Goal: Task Accomplishment & Management: Complete application form

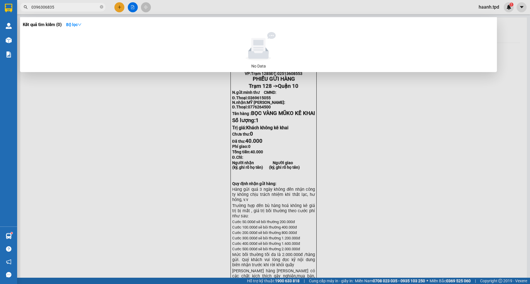
drag, startPoint x: 88, startPoint y: 7, endPoint x: 0, endPoint y: 2, distance: 88.0
click at [0, 2] on html "Kết quả [PERSON_NAME] ( 0 ) Bộ lọc No Data 0396306835 haanh.tpd 1 [PERSON_NAME]…" at bounding box center [265, 142] width 530 height 284
click at [103, 7] on icon "close-circle" at bounding box center [101, 6] width 3 height 3
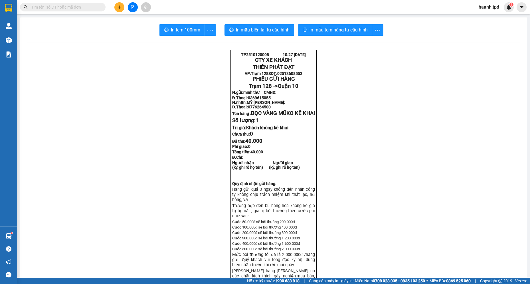
click at [89, 5] on input "text" at bounding box center [64, 7] width 67 height 6
click at [88, 7] on input "text" at bounding box center [64, 7] width 67 height 6
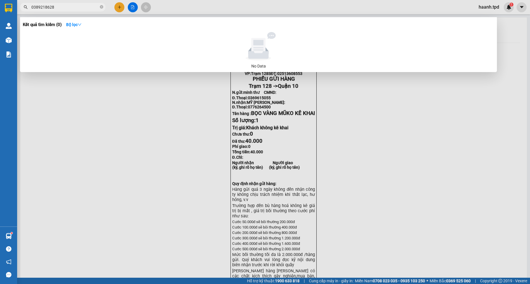
type input "0389218628"
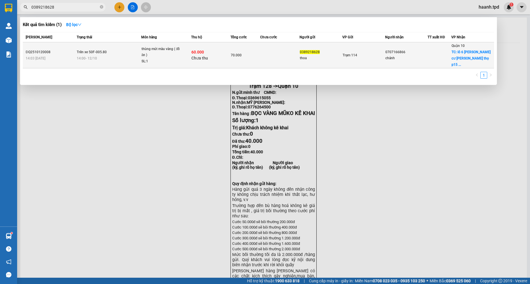
click at [455, 52] on span "TC: lô 6 [PERSON_NAME] cư [PERSON_NAME] thọ p15 ..." at bounding box center [471, 58] width 39 height 17
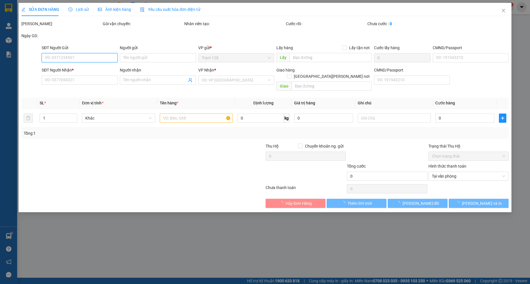
type input "0389218628"
type input "thoa"
type input "0707166866"
type input "chánh"
checkbox input "true"
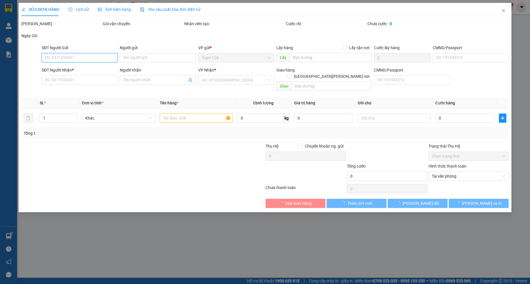
type input "lô 6 [PERSON_NAME] cư [PERSON_NAME][GEOGRAPHIC_DATA] q11"
type input "60.000"
type input "70.000"
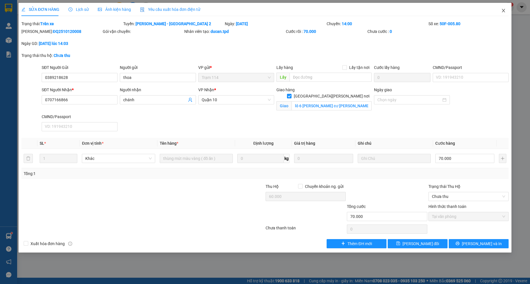
click at [505, 11] on icon "close" at bounding box center [503, 10] width 3 height 3
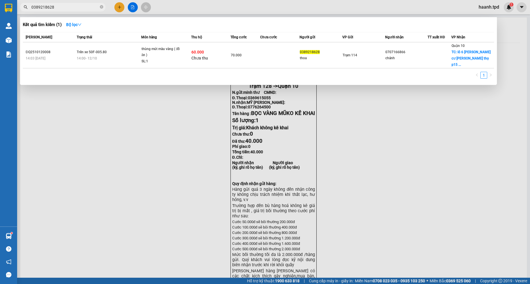
drag, startPoint x: 65, startPoint y: 5, endPoint x: -18, endPoint y: 4, distance: 83.1
click at [0, 4] on html "Kết quả [PERSON_NAME] ( 1 ) Bộ lọc Mã ĐH Trạng thái Món hàng Thu hộ [PERSON_NAM…" at bounding box center [265, 142] width 530 height 284
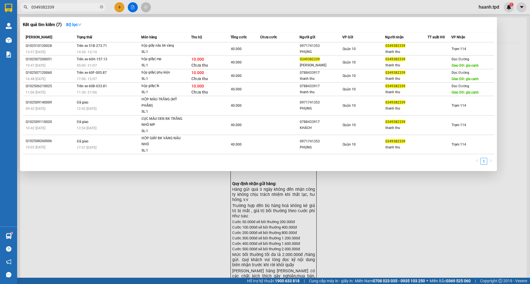
drag, startPoint x: 64, startPoint y: 6, endPoint x: -18, endPoint y: -9, distance: 83.2
click at [0, 0] on html "Kết quả [PERSON_NAME] ( 7 ) Bộ lọc Mã ĐH Trạng thái Món hàng Thu hộ [PERSON_NAM…" at bounding box center [265, 142] width 530 height 284
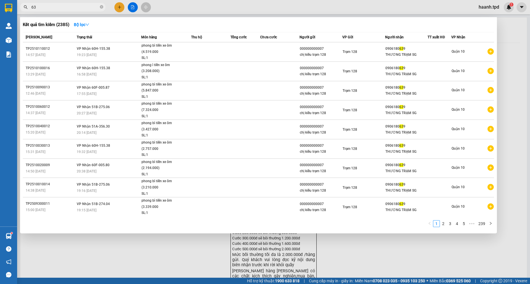
type input "6"
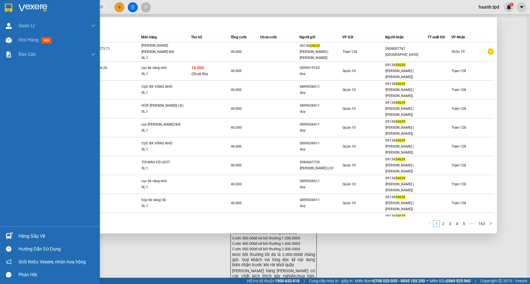
drag, startPoint x: 67, startPoint y: 9, endPoint x: 7, endPoint y: 0, distance: 60.4
click at [7, 2] on section "Kết quả [PERSON_NAME] ( 1621 ) Bộ lọc Mã ĐH Trạng thái Món hàng Thu hộ [PERSON_…" at bounding box center [265, 142] width 530 height 284
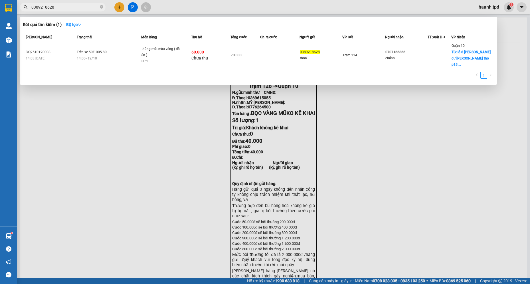
type input "0389218628"
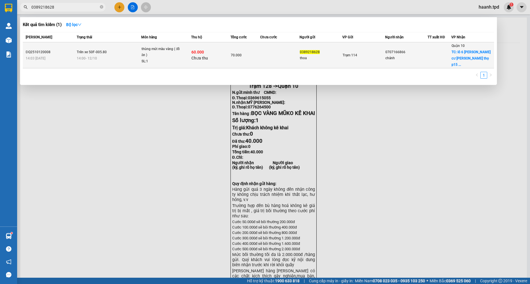
click at [467, 60] on div "Quận 10 TC: lô 6 [PERSON_NAME] cư [PERSON_NAME][GEOGRAPHIC_DATA] p15 ..." at bounding box center [473, 55] width 42 height 25
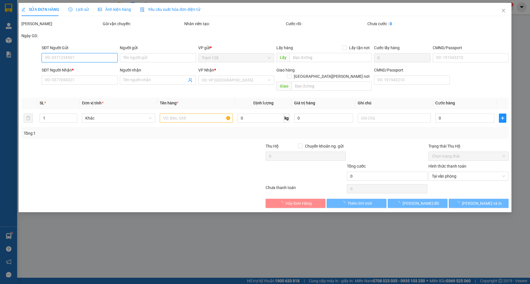
type input "0389218628"
type input "thoa"
type input "0707166866"
type input "chánh"
checkbox input "true"
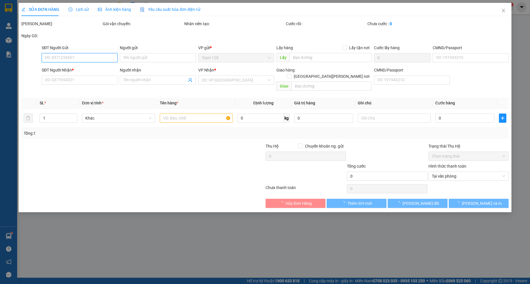
type input "lô 6 [PERSON_NAME] cư [PERSON_NAME][GEOGRAPHIC_DATA] q11"
type input "60.000"
type input "70.000"
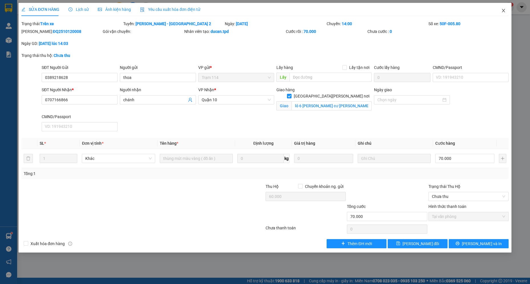
click at [502, 11] on icon "close" at bounding box center [504, 10] width 5 height 5
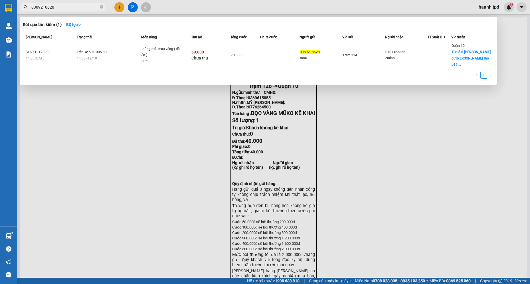
click at [67, 8] on input "0389218628" at bounding box center [64, 7] width 67 height 6
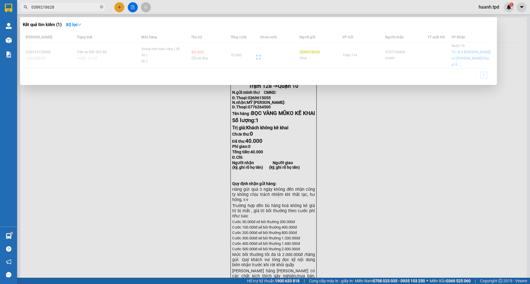
click at [145, 40] on div at bounding box center [259, 57] width 472 height 50
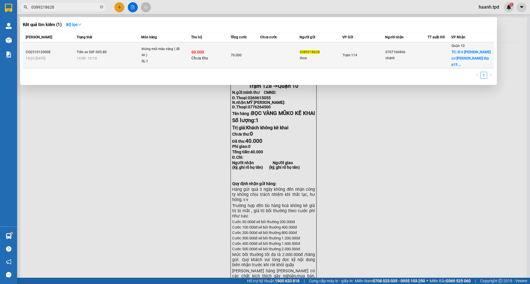
click at [165, 49] on div "thùng mút màu vàng ( đồ ăn )" at bounding box center [163, 52] width 43 height 12
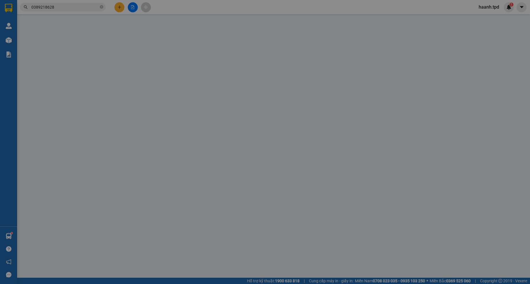
type input "0389218628"
type input "thoa"
type input "0707166866"
type input "chánh"
checkbox input "true"
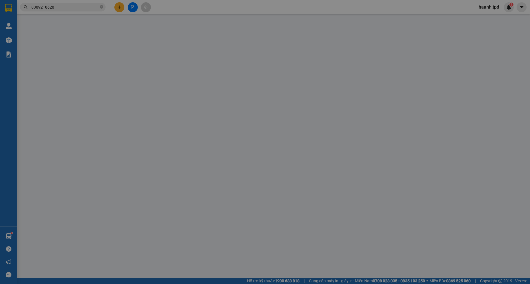
type input "lô 6 [PERSON_NAME] cư [PERSON_NAME][GEOGRAPHIC_DATA] q11"
type input "60.000"
type input "70.000"
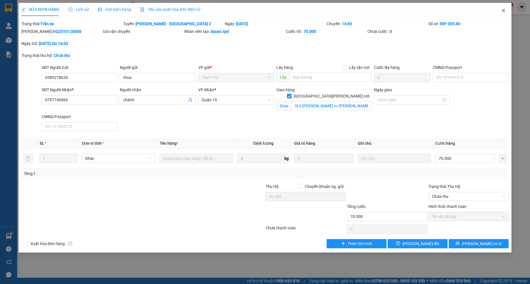
click at [504, 12] on icon "close" at bounding box center [504, 10] width 5 height 5
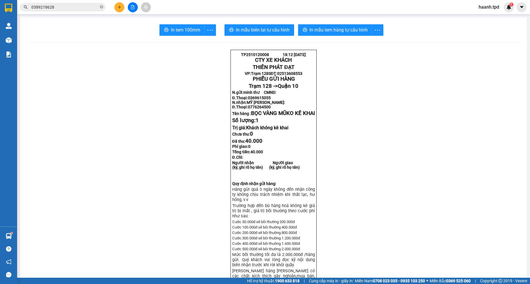
click at [79, 5] on input "0389218628" at bounding box center [64, 7] width 67 height 6
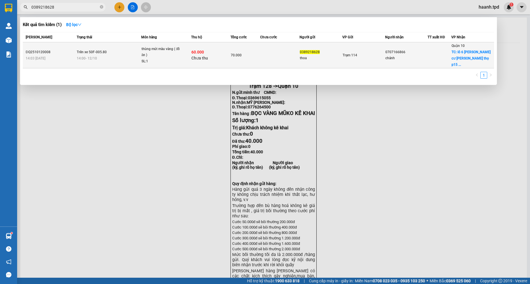
click at [244, 55] on td "70.000" at bounding box center [246, 55] width 30 height 26
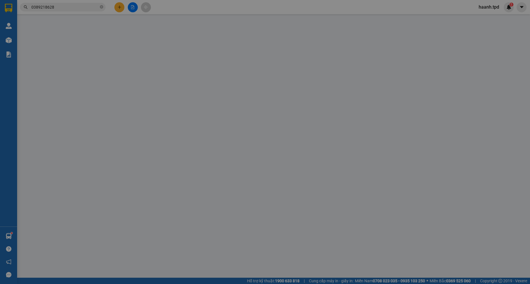
type input "0389218628"
type input "thoa"
type input "0707166866"
type input "chánh"
checkbox input "true"
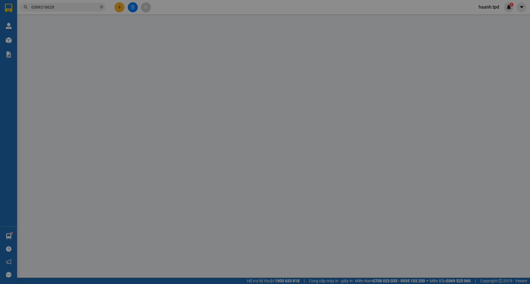
type input "lô 6 [PERSON_NAME] cư [PERSON_NAME][GEOGRAPHIC_DATA] q11"
type input "60.000"
type input "70.000"
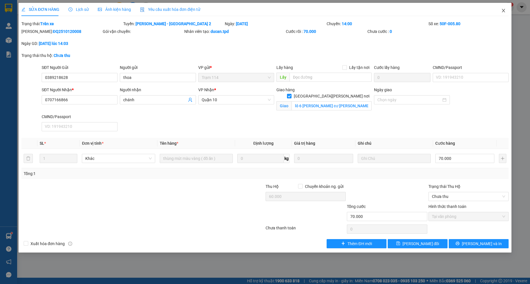
click at [504, 9] on icon "close" at bounding box center [504, 10] width 5 height 5
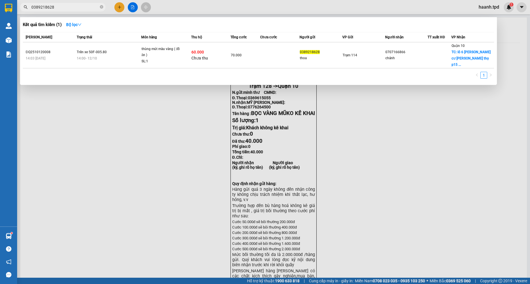
click at [73, 5] on input "0389218628" at bounding box center [64, 7] width 67 height 6
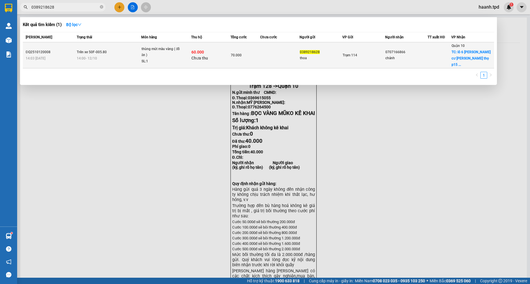
click at [120, 57] on div "14:00 [DATE]" at bounding box center [109, 58] width 64 height 6
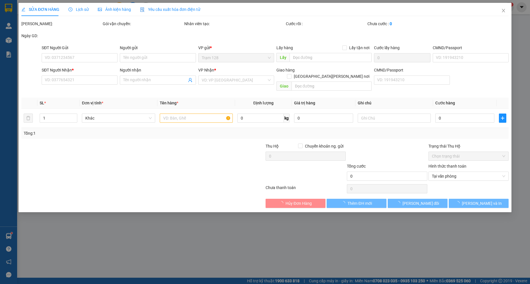
type input "0389218628"
type input "thoa"
type input "0707166866"
type input "chánh"
checkbox input "true"
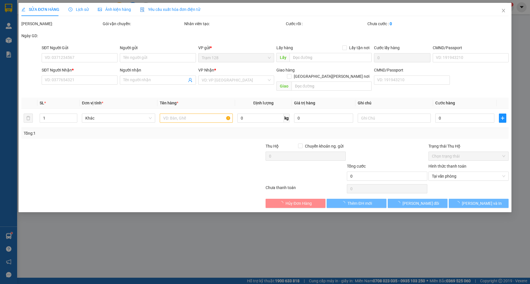
type input "lô 6 [PERSON_NAME] cư [PERSON_NAME][GEOGRAPHIC_DATA] q11"
type input "60.000"
type input "70.000"
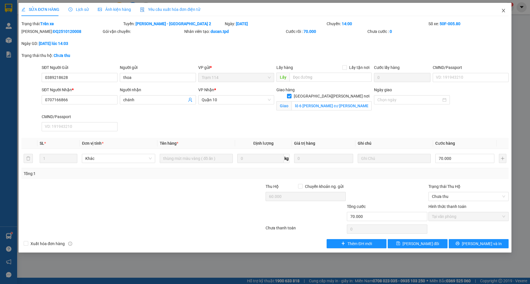
click at [504, 11] on icon "close" at bounding box center [503, 10] width 3 height 3
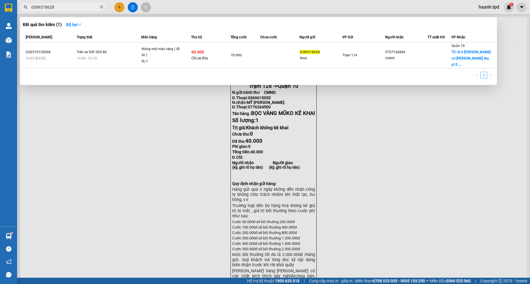
click at [79, 9] on input "0389218628" at bounding box center [64, 7] width 67 height 6
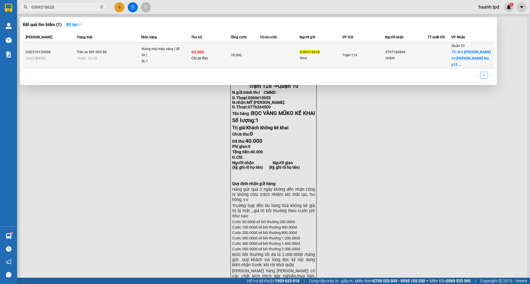
click at [120, 55] on div "14:00 [DATE]" at bounding box center [109, 58] width 64 height 6
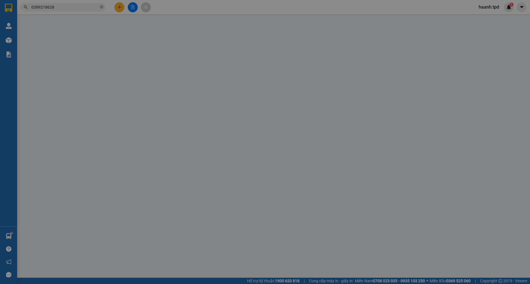
type input "0389218628"
type input "thoa"
type input "0707166866"
type input "chánh"
checkbox input "true"
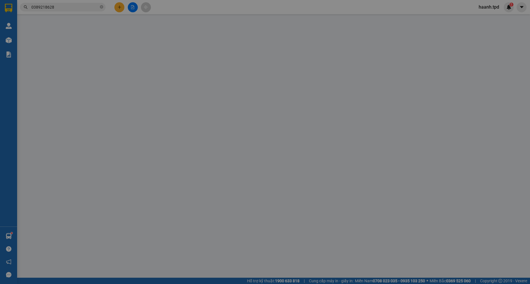
type input "lô 6 [PERSON_NAME] cư [PERSON_NAME][GEOGRAPHIC_DATA] q11"
type input "60.000"
type input "70.000"
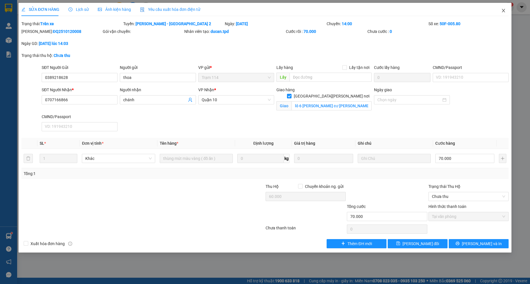
click at [500, 9] on span "Close" at bounding box center [504, 11] width 16 height 16
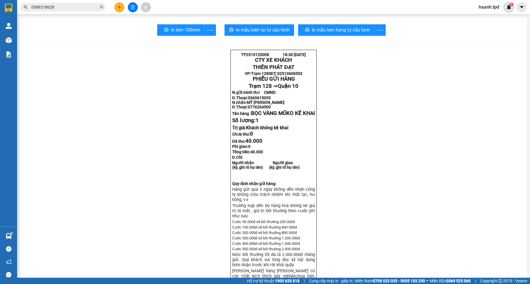
click at [505, 10] on div "1" at bounding box center [509, 7] width 10 height 10
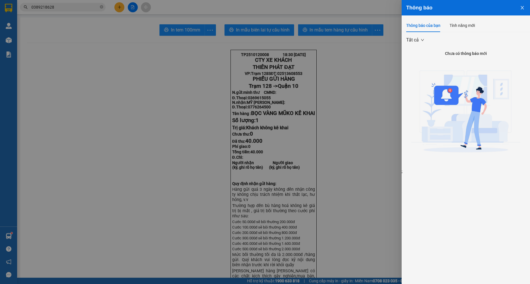
click at [523, 7] on icon "close" at bounding box center [522, 7] width 3 height 3
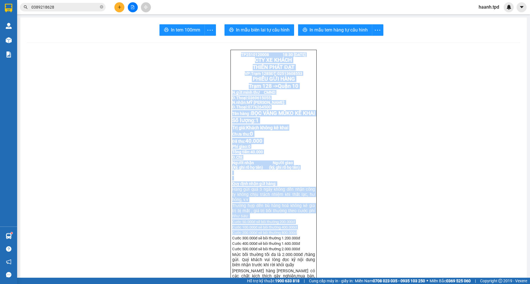
drag, startPoint x: 231, startPoint y: 54, endPoint x: 315, endPoint y: 258, distance: 220.1
click at [309, 267] on div "TP2510120008 18:30 [DATE] CTY XE KHÁCH THIÊN PHÁT ĐẠT VP: Trạm 128 SĐT: 025136…" at bounding box center [274, 207] width 86 height 314
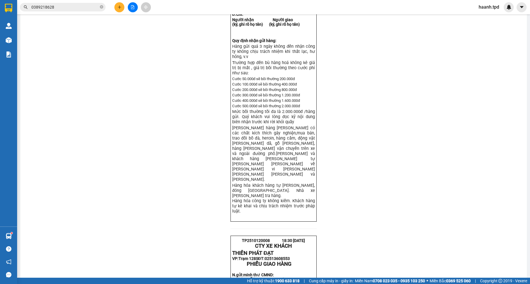
click at [338, 185] on div "TP2510120008 18:30 [DATE] CTY XE KHÁCH THIÊN PHÁT ĐẠT VP: Trạm 128 SĐT: 025136…" at bounding box center [273, 200] width 493 height 587
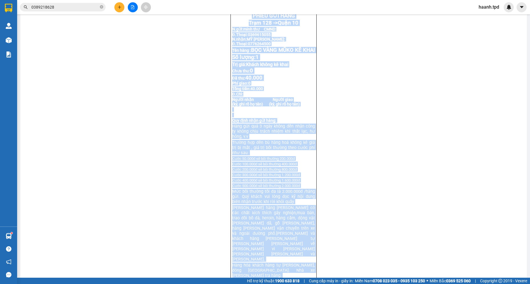
scroll to position [0, 0]
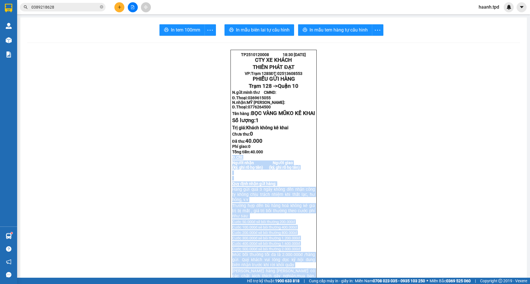
drag, startPoint x: 282, startPoint y: 240, endPoint x: 366, endPoint y: 179, distance: 103.8
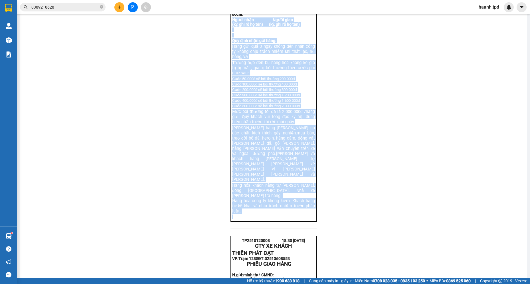
click at [345, 162] on div "TP2510120008 18:30 [DATE] CTY XE KHÁCH THIÊN PHÁT ĐẠT VP: Trạm 128 SĐT: 025136…" at bounding box center [273, 200] width 493 height 587
